Goal: Check status: Check status

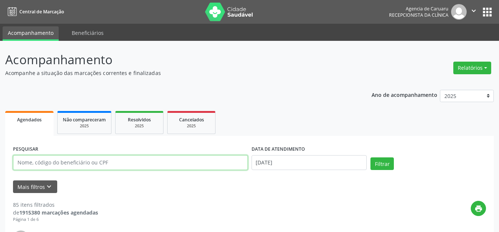
click at [227, 169] on input "text" at bounding box center [130, 162] width 235 height 15
click at [69, 165] on input "[PERSON_NAME]" at bounding box center [130, 162] width 235 height 15
type input "ALDA MAGESIA LEITE DE LIMA"
click at [310, 164] on input "[DATE]" at bounding box center [310, 162] width 116 height 15
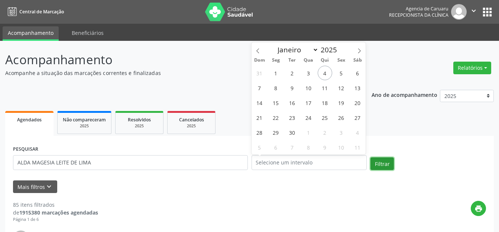
click at [388, 160] on button "Filtrar" at bounding box center [382, 164] width 23 height 13
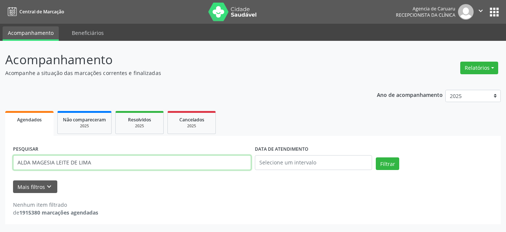
drag, startPoint x: 130, startPoint y: 162, endPoint x: 295, endPoint y: 155, distance: 164.4
click at [33, 162] on input "ALDA MAGESIA LEITE DE LIMA" at bounding box center [132, 162] width 238 height 15
paste input "ALDA MAGESIA LEITE LIMA MATIAS"
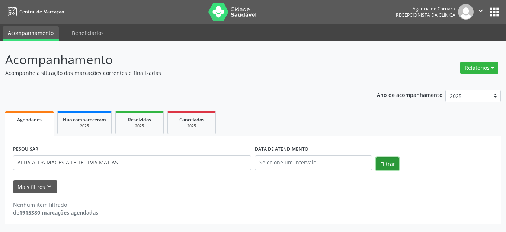
click at [385, 165] on button "Filtrar" at bounding box center [386, 164] width 23 height 13
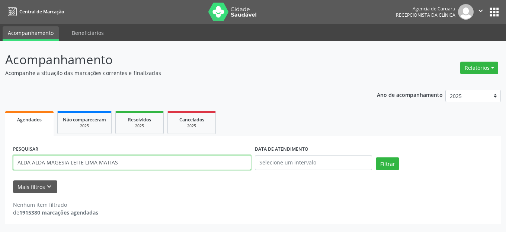
drag, startPoint x: 29, startPoint y: 162, endPoint x: 0, endPoint y: 151, distance: 31.2
click at [0, 151] on div "Acompanhamento Acompanhe a situação das marcações correntes e finalizadas Relat…" at bounding box center [253, 136] width 506 height 191
type input "ALDA MAGESIA LEITE LIMA MATIAS"
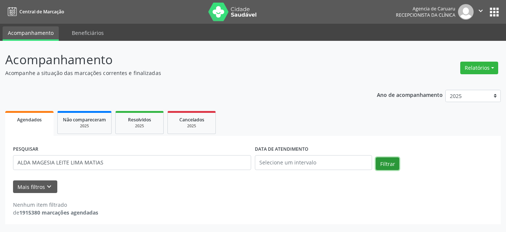
click at [378, 162] on button "Filtrar" at bounding box center [386, 164] width 23 height 13
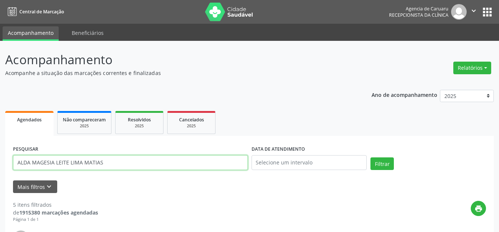
drag, startPoint x: 135, startPoint y: 162, endPoint x: 0, endPoint y: 162, distance: 134.6
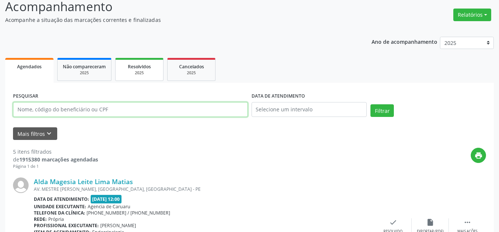
scroll to position [112, 0]
